Goal: Transaction & Acquisition: Purchase product/service

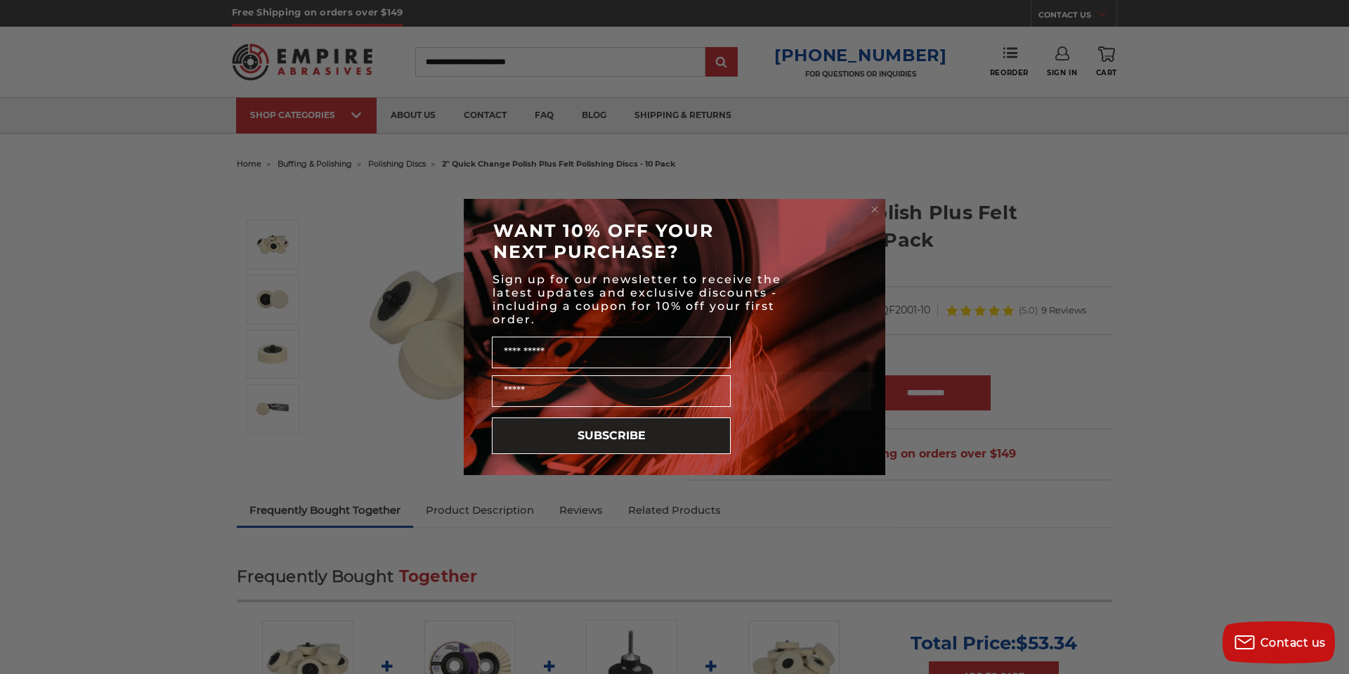
click at [879, 206] on circle "Close dialog" at bounding box center [875, 209] width 13 height 13
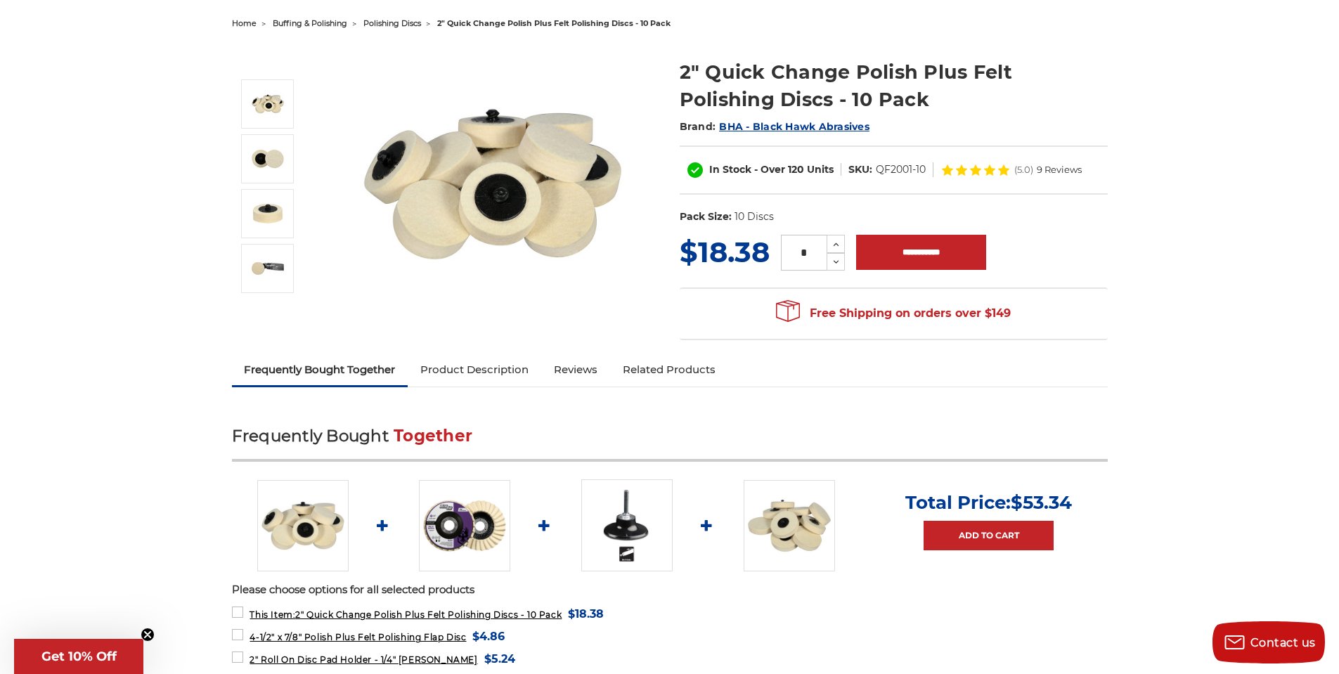
scroll to position [281, 0]
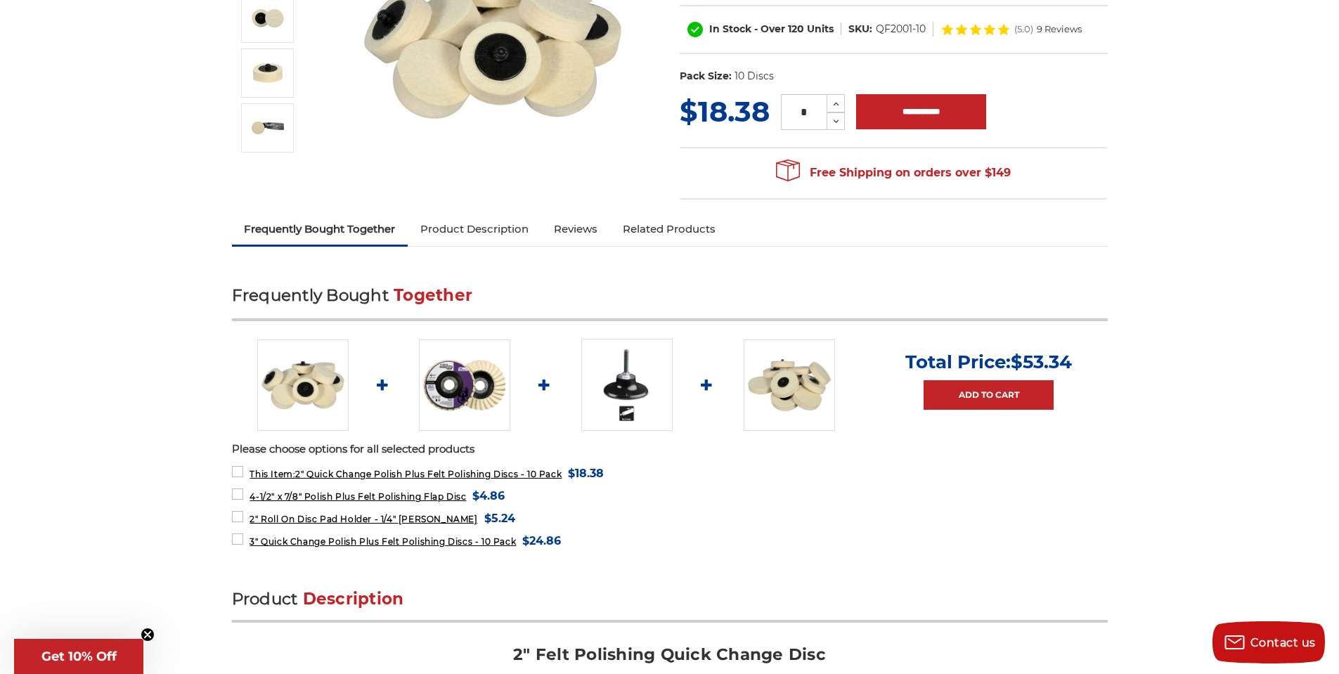
click at [477, 224] on link "Product Description" at bounding box center [475, 229] width 134 height 31
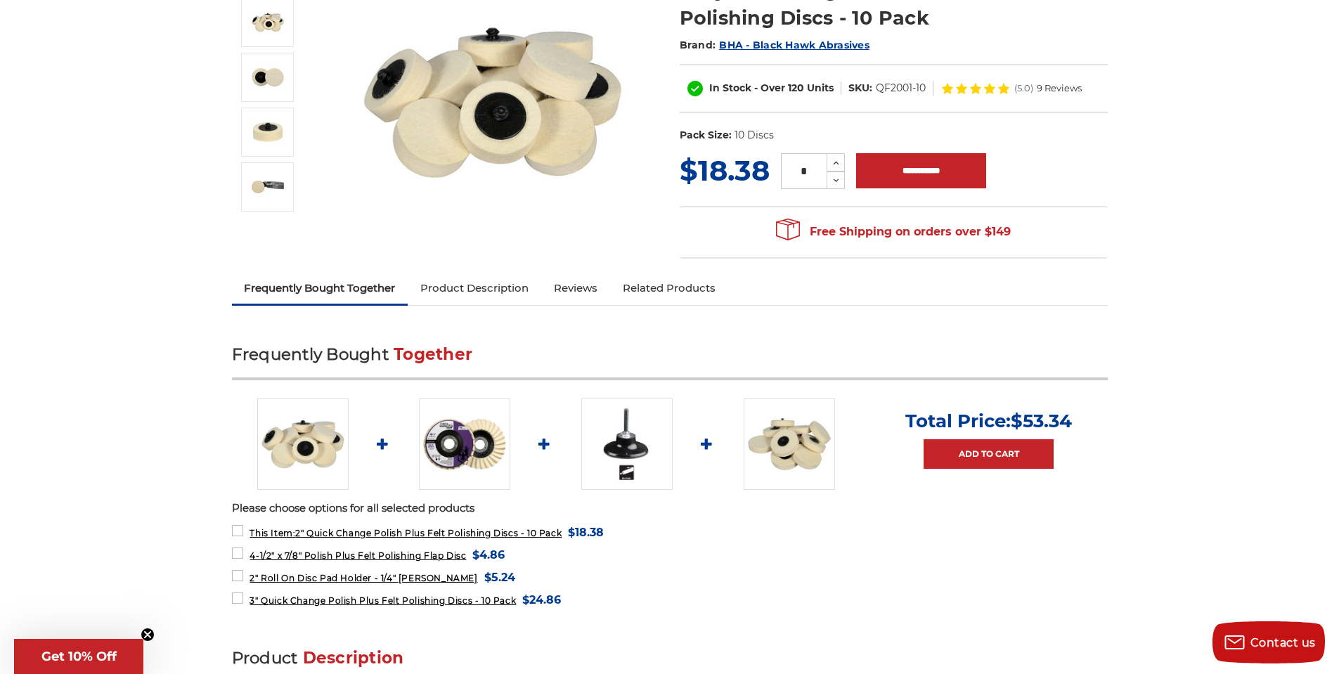
scroll to position [0, 0]
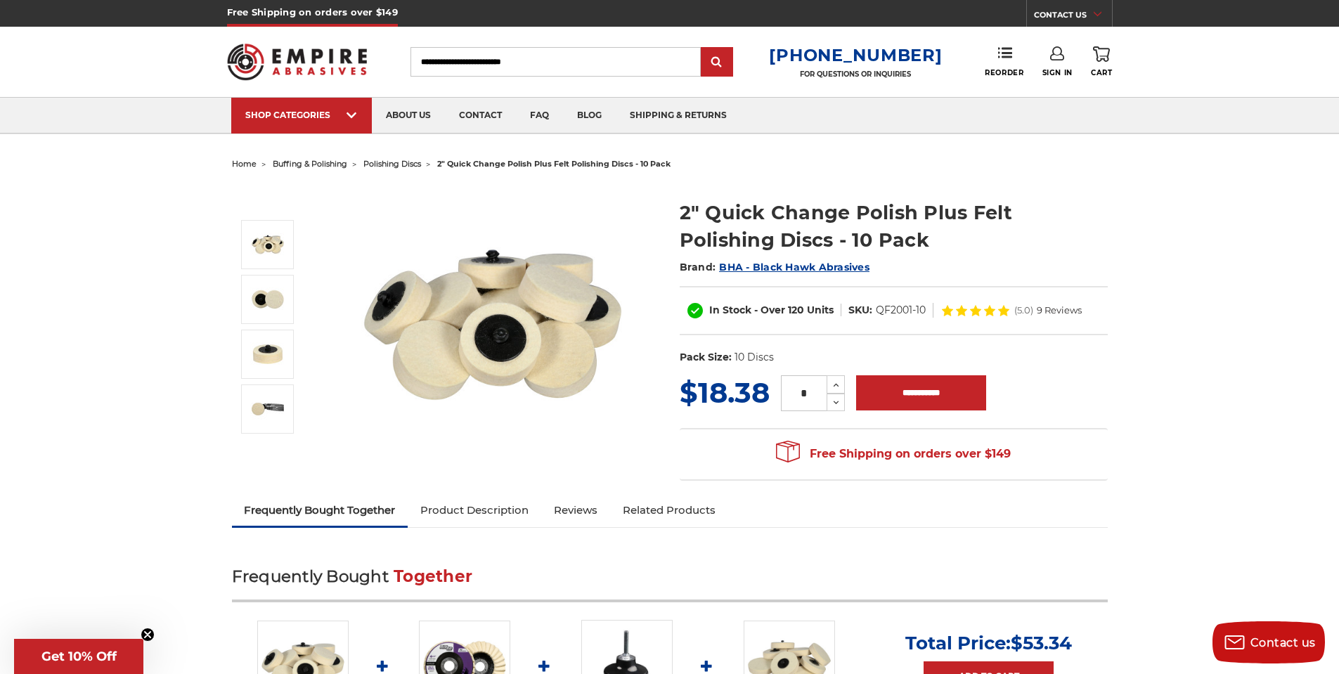
click at [399, 166] on span "polishing discs" at bounding box center [392, 164] width 58 height 10
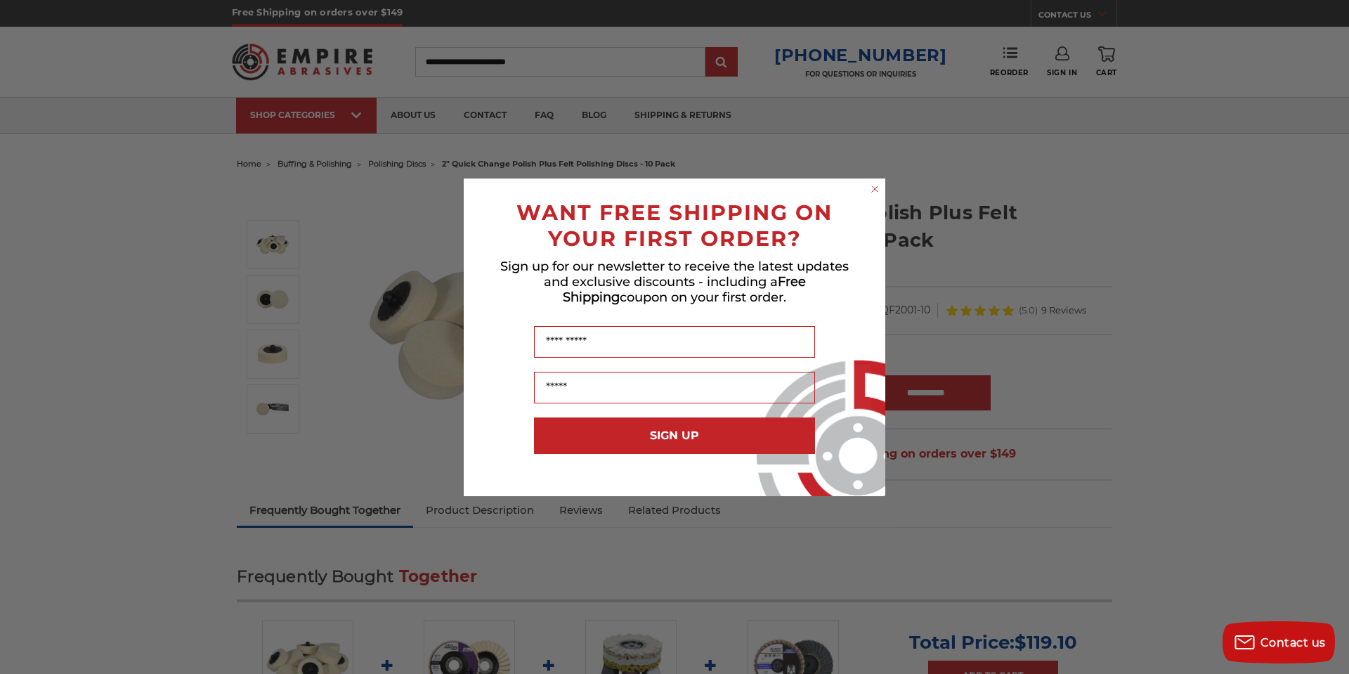
click at [879, 188] on circle "Close dialog" at bounding box center [875, 188] width 13 height 13
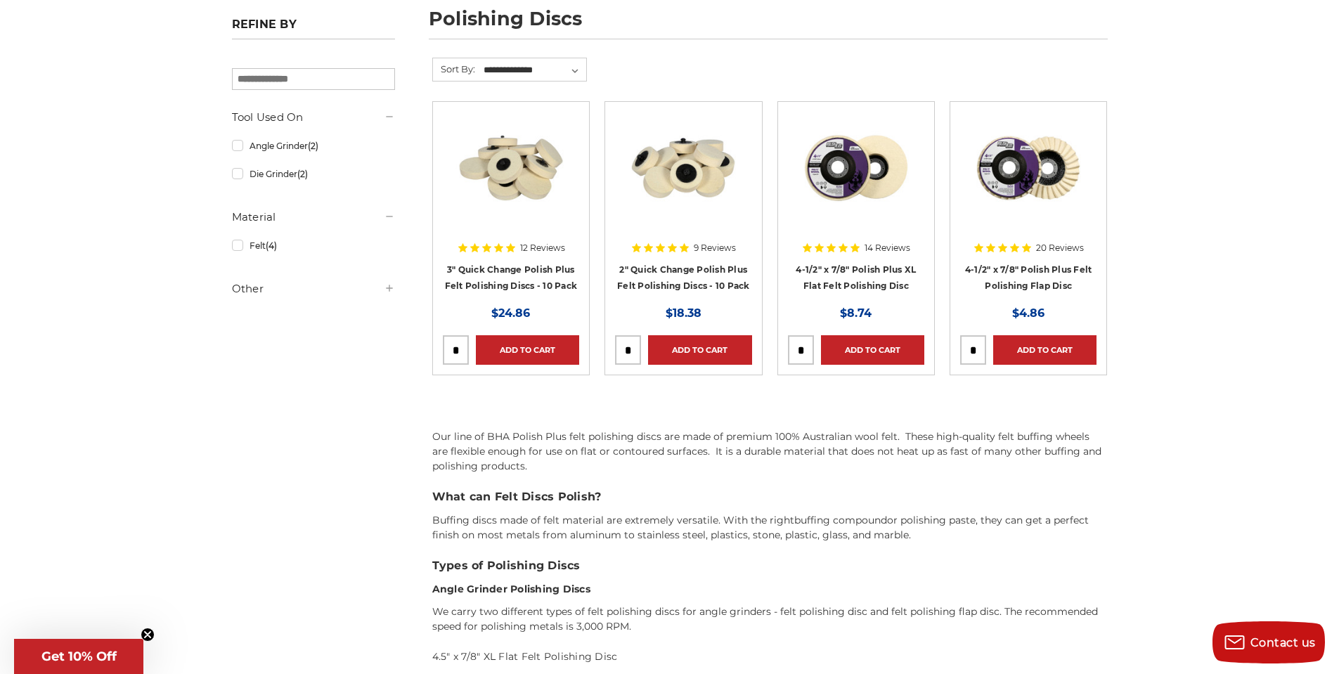
scroll to position [633, 0]
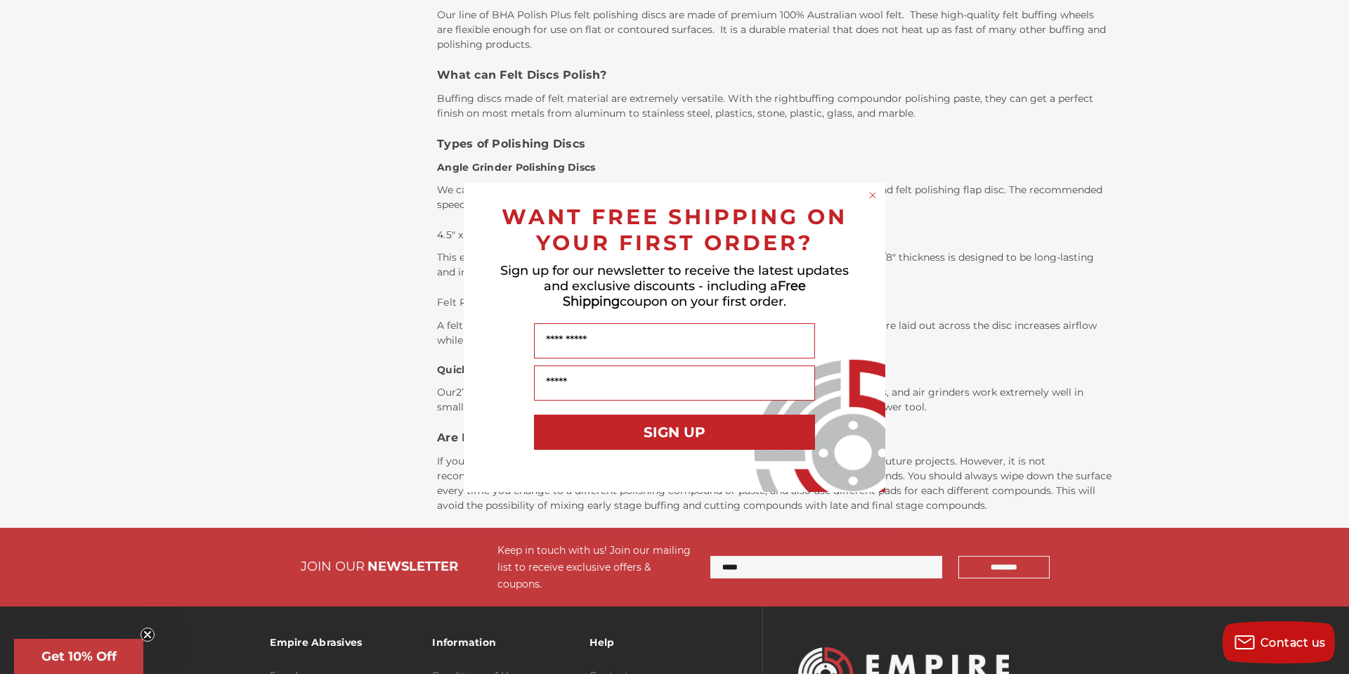
click at [873, 200] on circle "Close dialog" at bounding box center [873, 194] width 13 height 13
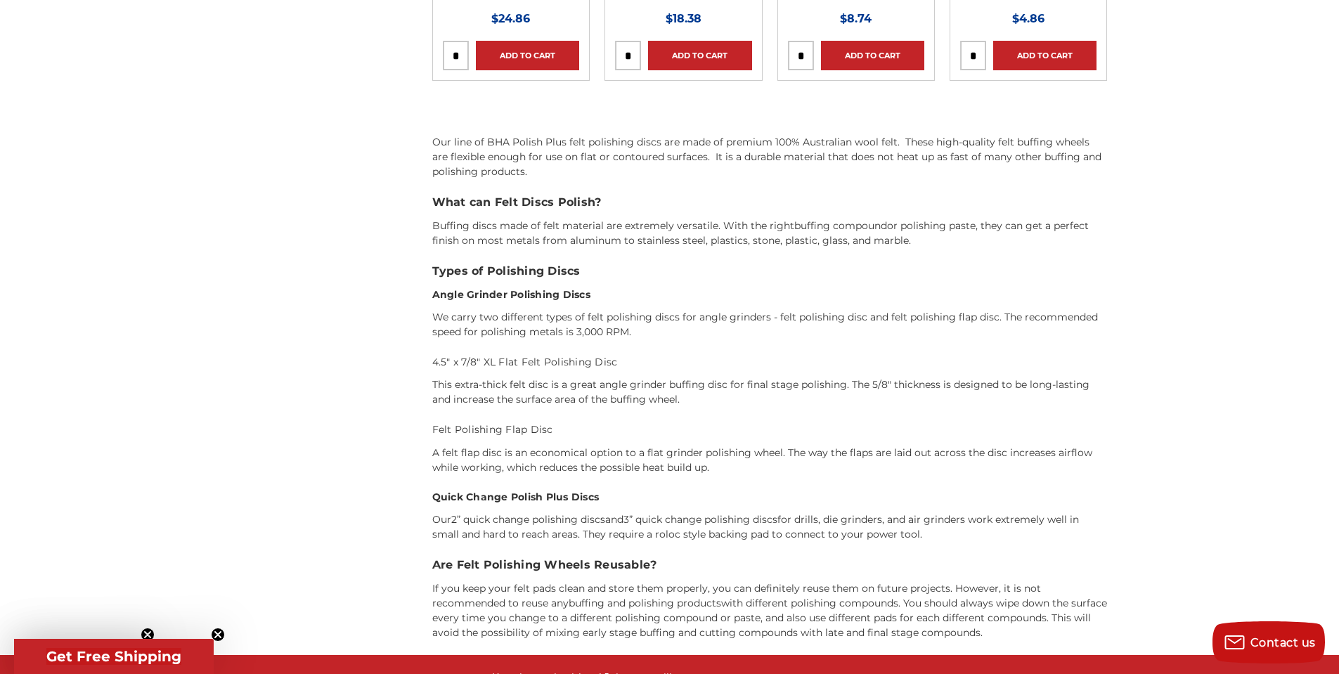
scroll to position [141, 0]
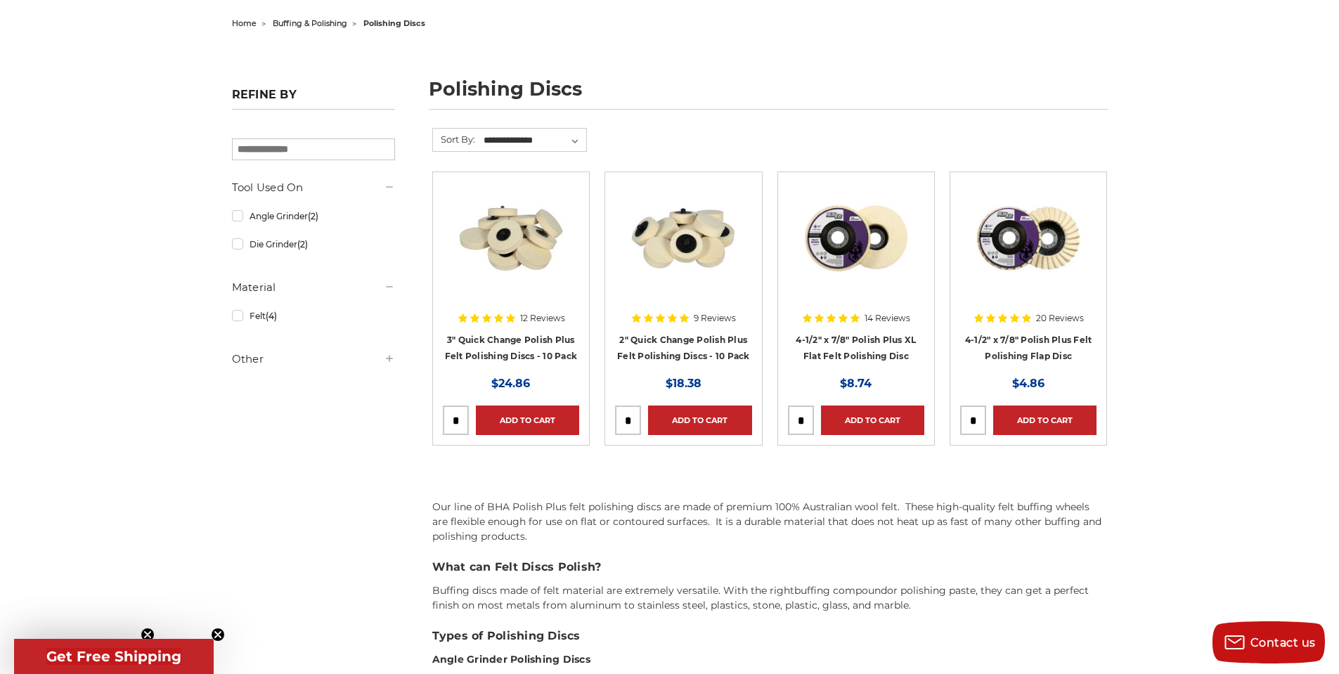
click at [666, 229] on img at bounding box center [683, 238] width 112 height 112
